Goal: Task Accomplishment & Management: Complete application form

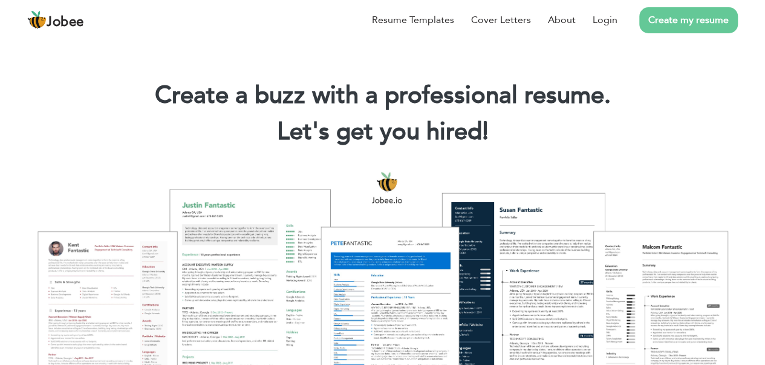
click at [660, 23] on link "Create my resume" at bounding box center [689, 20] width 99 height 26
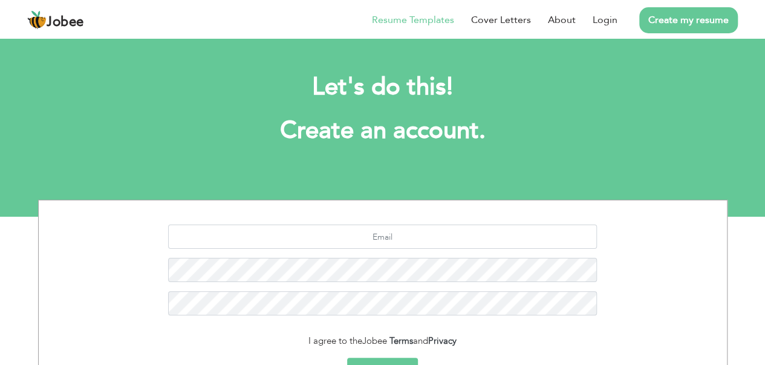
click at [425, 18] on link "Resume Templates" at bounding box center [413, 20] width 82 height 15
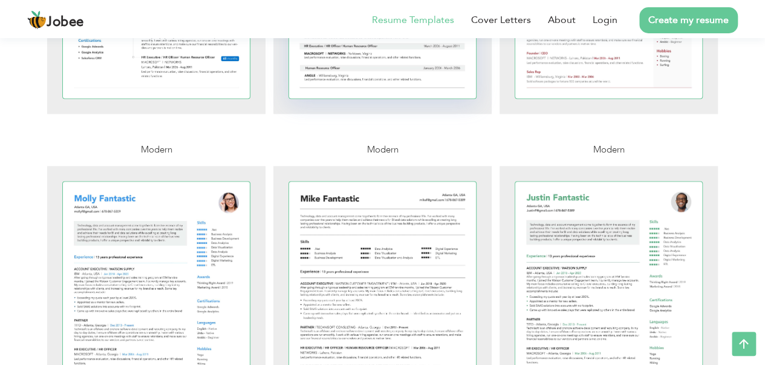
scroll to position [666, 0]
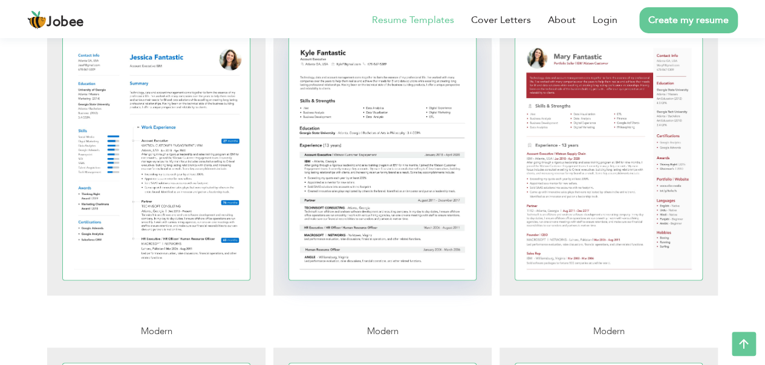
click at [401, 136] on div at bounding box center [383, 158] width 188 height 243
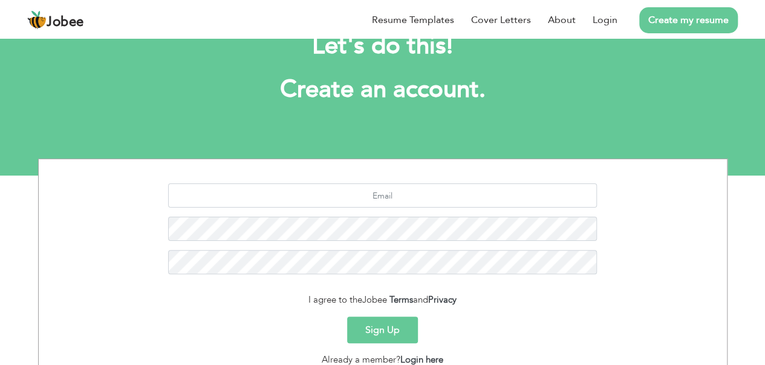
scroll to position [61, 0]
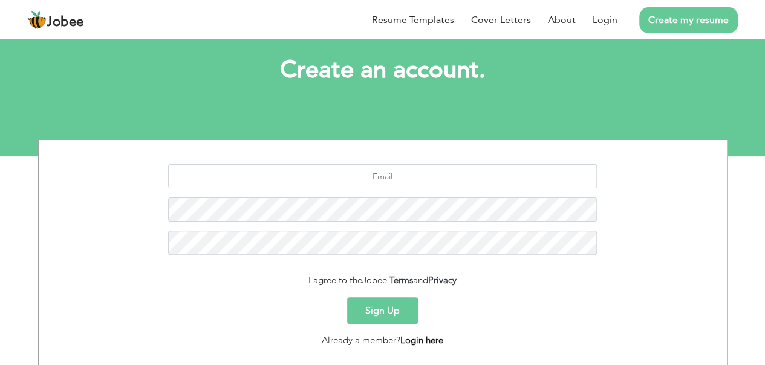
click at [431, 343] on link "Login here" at bounding box center [422, 340] width 43 height 12
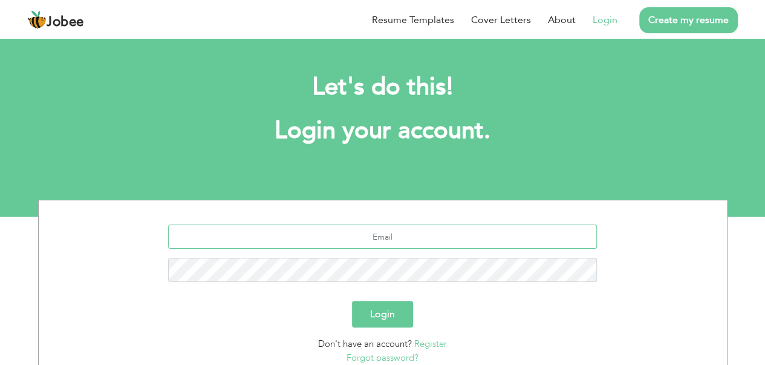
click at [376, 233] on input "text" at bounding box center [382, 236] width 429 height 24
type input "[EMAIL_ADDRESS][DOMAIN_NAME]"
click at [352, 301] on button "Login" at bounding box center [382, 314] width 61 height 27
click at [398, 308] on button "Login" at bounding box center [382, 314] width 61 height 27
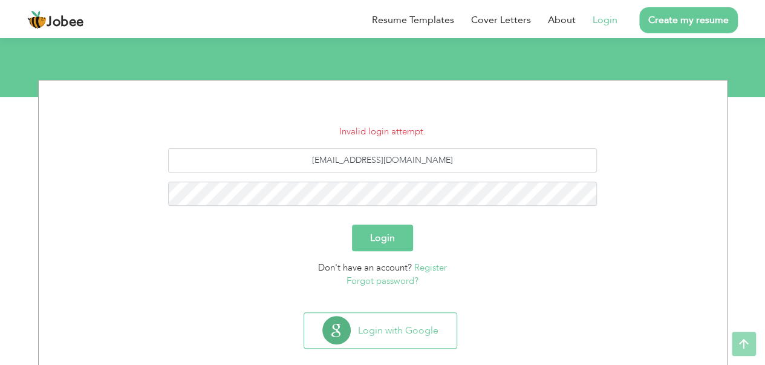
scroll to position [121, 0]
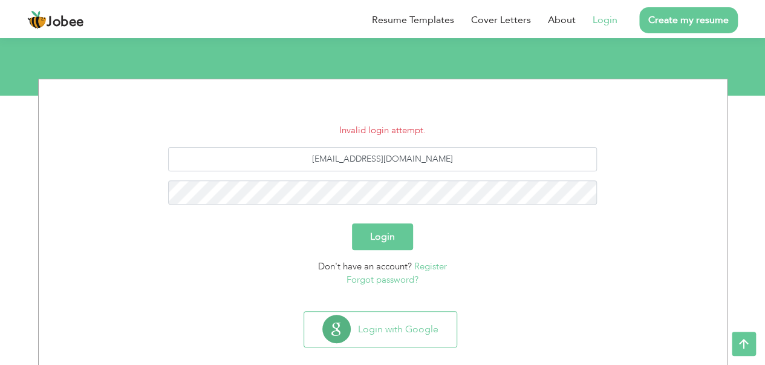
click at [430, 268] on link "Register" at bounding box center [430, 266] width 33 height 12
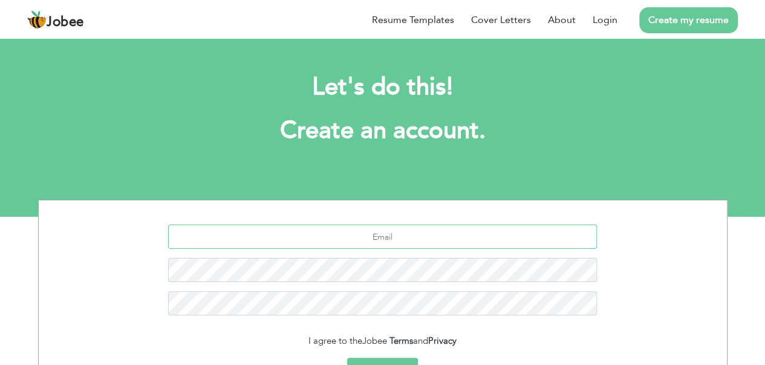
click at [407, 232] on input "text" at bounding box center [382, 236] width 429 height 24
type input "[EMAIL_ADDRESS][DOMAIN_NAME]"
click at [347, 358] on button "Sign Up" at bounding box center [382, 371] width 71 height 27
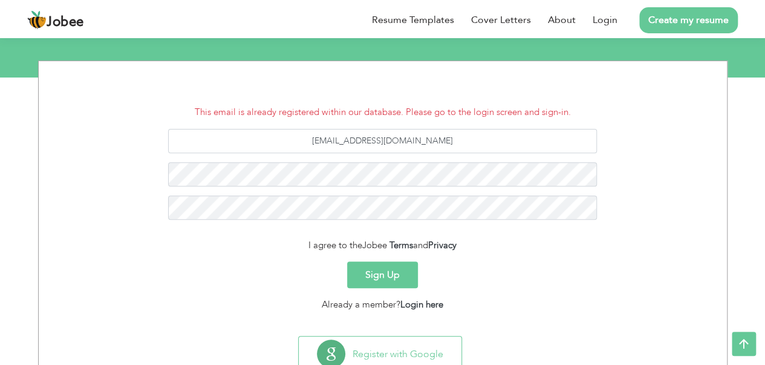
scroll to position [120, 0]
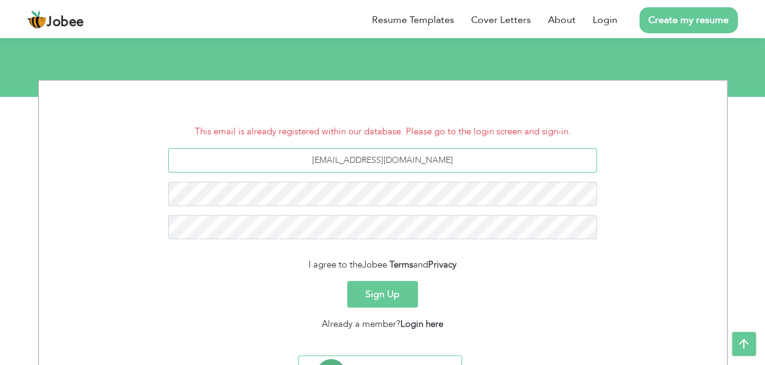
click at [379, 160] on input "[EMAIL_ADDRESS][DOMAIN_NAME]" at bounding box center [382, 160] width 429 height 24
type input "[EMAIL_ADDRESS][DOMAIN_NAME]"
click at [347, 281] on button "Sign Up" at bounding box center [382, 294] width 71 height 27
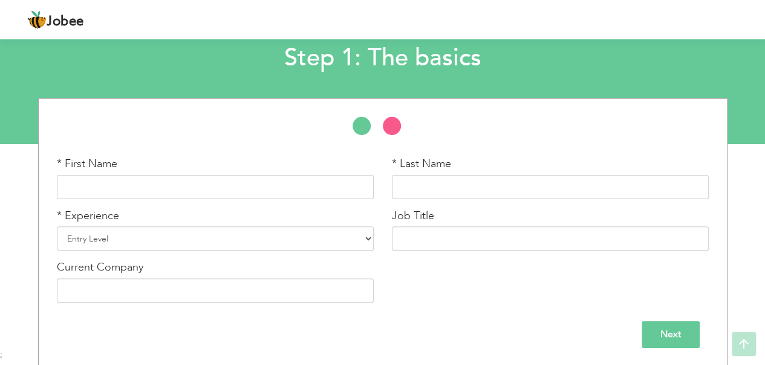
scroll to position [73, 0]
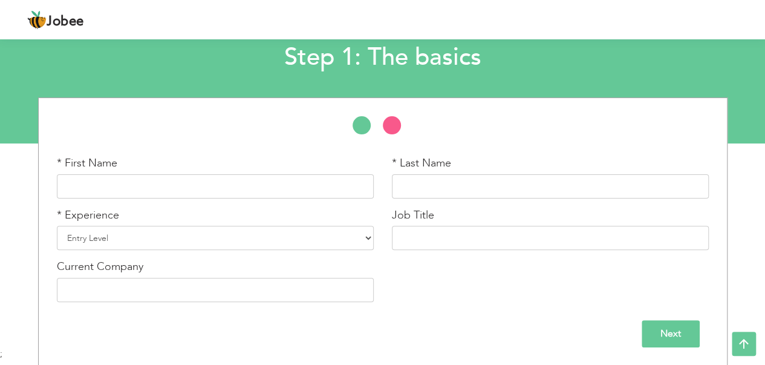
click at [469, 306] on div "* First Name * Last Name * Experience Entry Level Less than 1 Year 1 Year 2 Yea…" at bounding box center [383, 234] width 670 height 156
click at [183, 239] on select "Entry Level Less than 1 Year 1 Year 2 Years 3 Years 4 Years 5 Years 6 Years 7 Y…" at bounding box center [215, 238] width 317 height 24
select select "3"
click at [57, 226] on select "Entry Level Less than 1 Year 1 Year 2 Years 3 Years 4 Years 5 Years 6 Years 7 Y…" at bounding box center [215, 238] width 317 height 24
click at [126, 287] on input "text" at bounding box center [215, 290] width 317 height 24
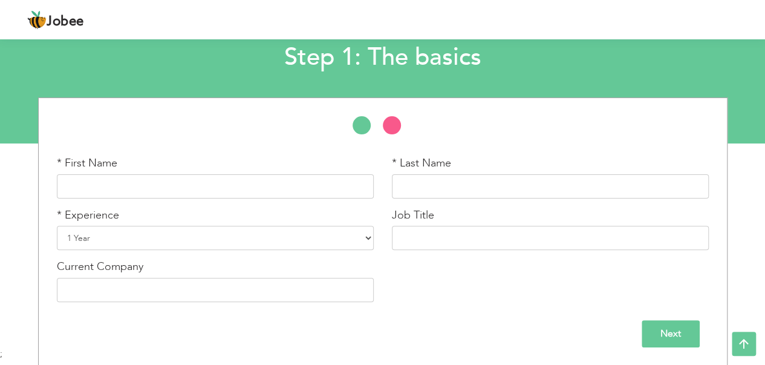
click at [292, 338] on div "Next" at bounding box center [383, 333] width 652 height 27
click at [115, 176] on input "text" at bounding box center [215, 186] width 317 height 24
click at [467, 183] on input "text" at bounding box center [550, 186] width 317 height 24
click at [399, 245] on input "text" at bounding box center [550, 238] width 317 height 24
click at [426, 313] on div "Next" at bounding box center [383, 329] width 670 height 36
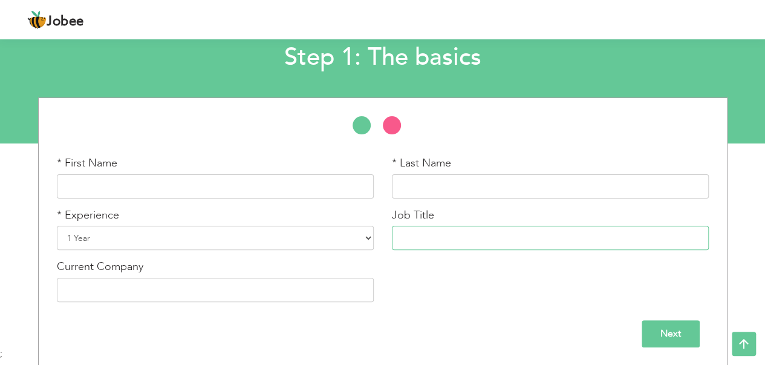
click at [428, 235] on input "text" at bounding box center [550, 238] width 317 height 24
click at [167, 295] on input "text" at bounding box center [215, 290] width 317 height 24
click at [454, 244] on input "text" at bounding box center [550, 238] width 317 height 24
click at [413, 293] on div "* First Name * Last Name * Experience Entry Level Less than 1 Year 1 Year 2 Yea…" at bounding box center [383, 234] width 670 height 156
click at [439, 229] on input "text" at bounding box center [550, 238] width 317 height 24
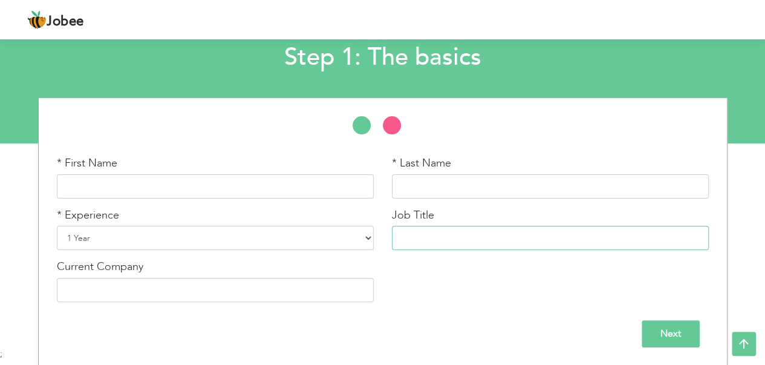
paste input "Aspiring Medical Laboratory Technologist"
type input "Aspiring Medical Laboratory Technologist"
click at [680, 336] on input "Next" at bounding box center [671, 333] width 58 height 27
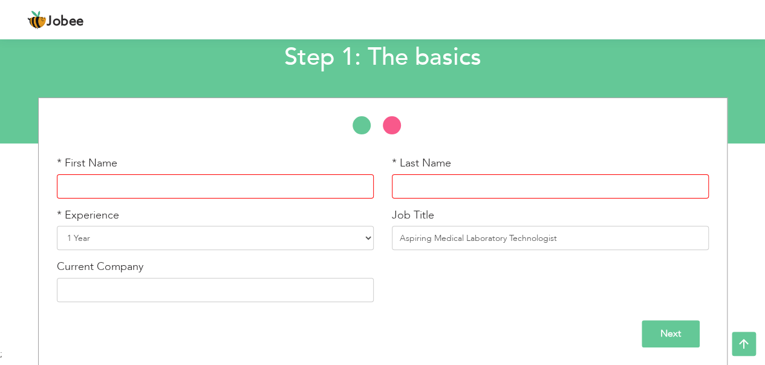
click at [661, 331] on input "Next" at bounding box center [671, 333] width 58 height 27
click at [669, 329] on input "Next" at bounding box center [671, 333] width 58 height 27
click at [669, 328] on input "Next" at bounding box center [671, 333] width 58 height 27
